Goal: Information Seeking & Learning: Learn about a topic

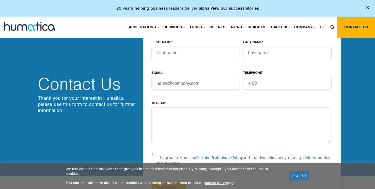
scroll to position [242, 0]
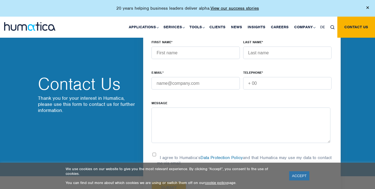
scroll to position [541, 0]
